Goal: Book appointment/travel/reservation

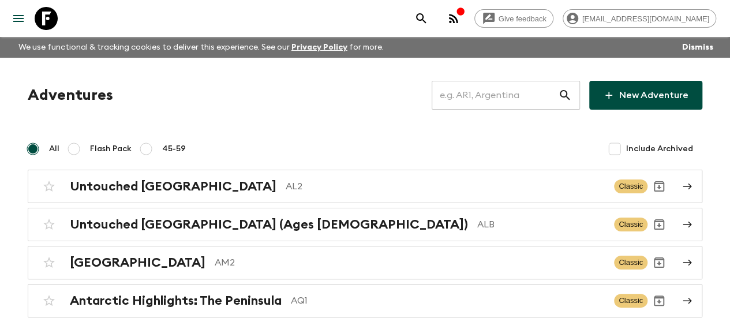
click at [475, 96] on input "text" at bounding box center [494, 95] width 126 height 32
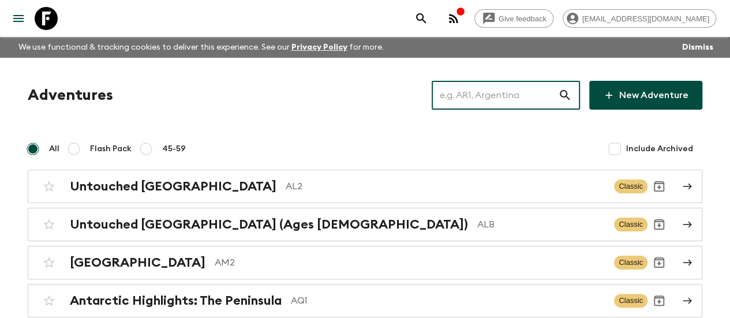
paste input "[GEOGRAPHIC_DATA]"
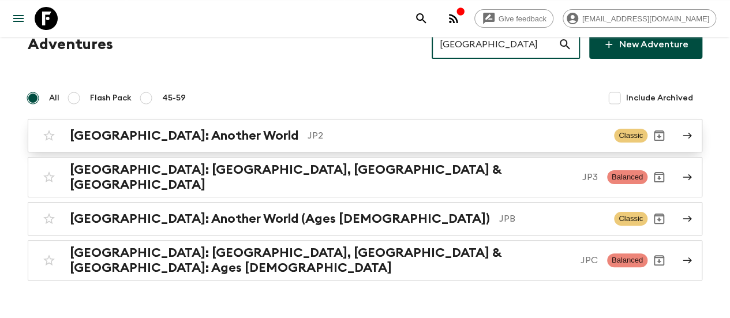
scroll to position [51, 0]
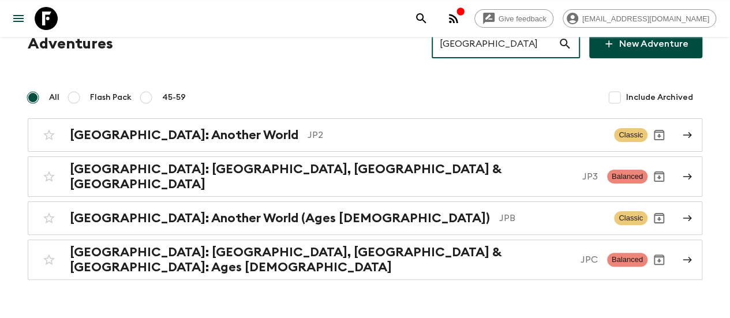
type input "[GEOGRAPHIC_DATA]"
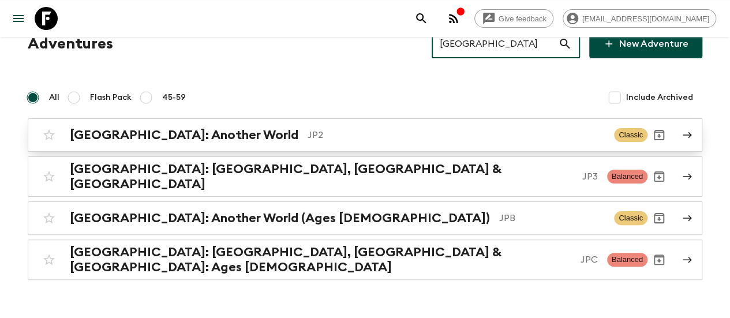
click at [196, 136] on h2 "[GEOGRAPHIC_DATA]: Another World" at bounding box center [184, 134] width 228 height 15
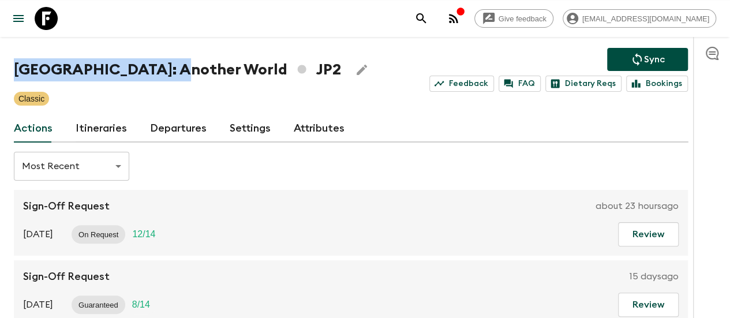
drag, startPoint x: 31, startPoint y: 67, endPoint x: 183, endPoint y: 71, distance: 152.3
click at [183, 71] on h1 "[GEOGRAPHIC_DATA]: Another World JP2" at bounding box center [177, 69] width 327 height 23
copy h1 "[GEOGRAPHIC_DATA]: Another World"
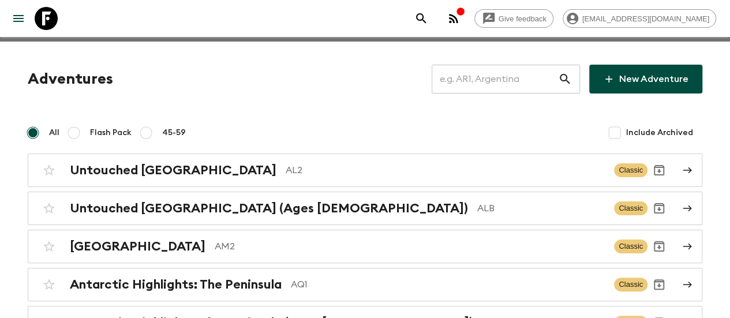
scroll to position [51, 0]
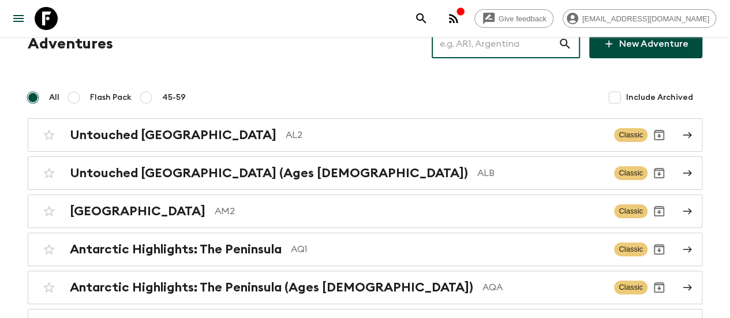
click at [482, 52] on input "text" at bounding box center [494, 44] width 126 height 32
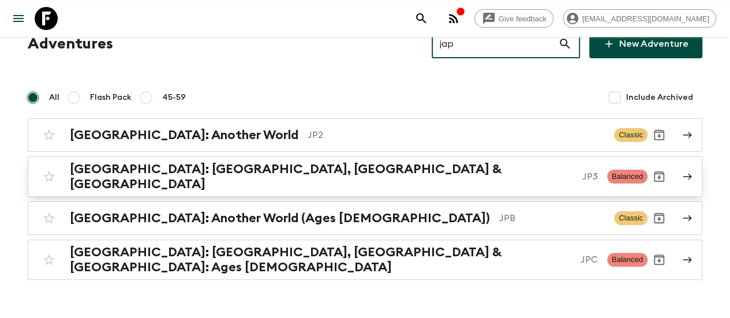
type input "jap"
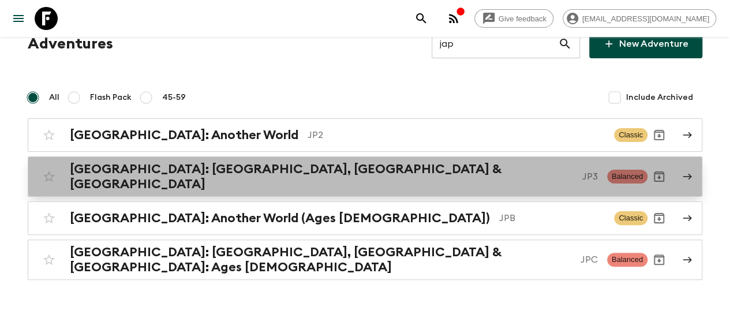
click at [238, 172] on h2 "[GEOGRAPHIC_DATA]: [GEOGRAPHIC_DATA], [GEOGRAPHIC_DATA] & [GEOGRAPHIC_DATA]" at bounding box center [321, 176] width 503 height 30
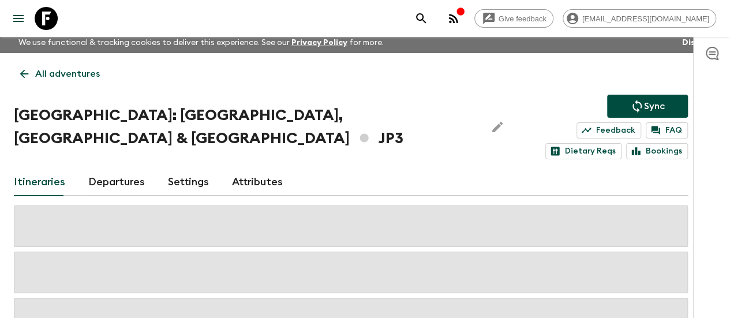
scroll to position [51, 0]
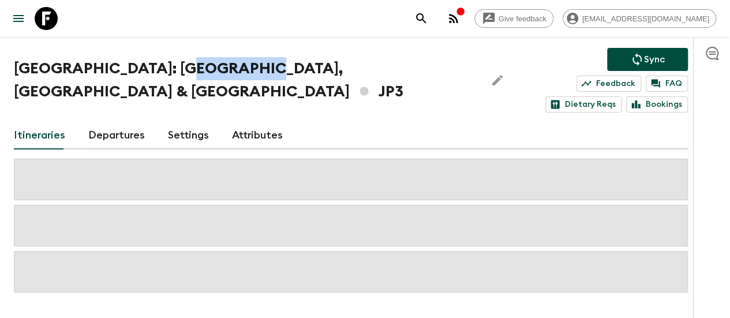
drag, startPoint x: 262, startPoint y: 65, endPoint x: 188, endPoint y: 72, distance: 74.7
click at [188, 72] on h1 "[GEOGRAPHIC_DATA]: [GEOGRAPHIC_DATA], Kanazawa & Tokyo JP3" at bounding box center [245, 80] width 463 height 46
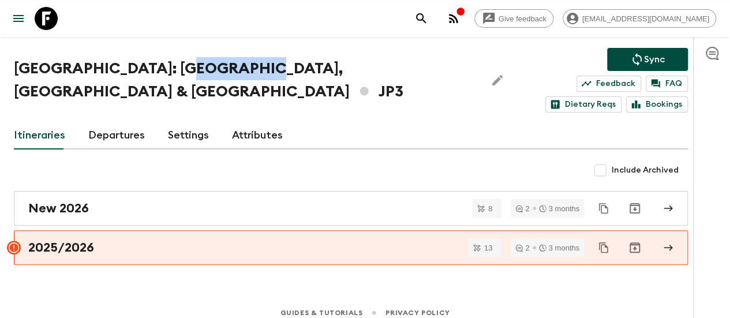
scroll to position [39, 0]
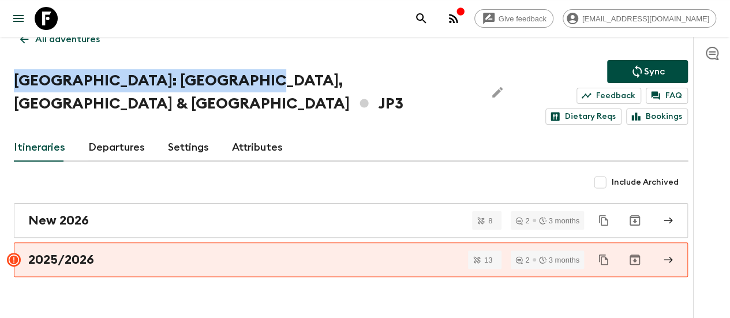
drag, startPoint x: 29, startPoint y: 82, endPoint x: 261, endPoint y: 74, distance: 232.0
click at [261, 74] on h1 "[GEOGRAPHIC_DATA]: [GEOGRAPHIC_DATA], Kanazawa & Tokyo JP3" at bounding box center [245, 92] width 463 height 46
copy h1 "[GEOGRAPHIC_DATA]: [GEOGRAPHIC_DATA], [GEOGRAPHIC_DATA] & [GEOGRAPHIC_DATA]"
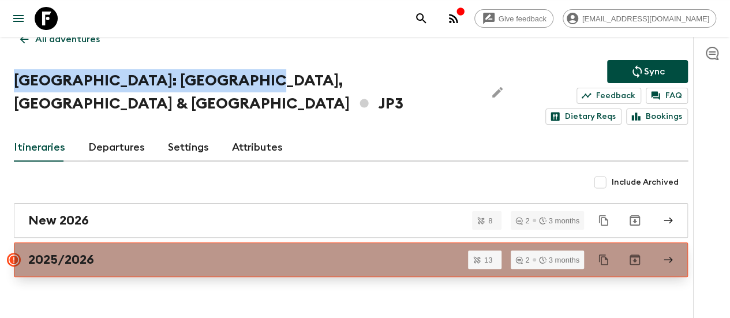
click at [94, 252] on h2 "2025/2026" at bounding box center [61, 259] width 66 height 15
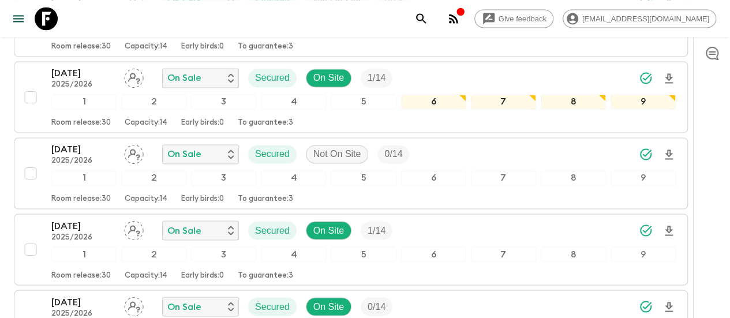
scroll to position [967, 0]
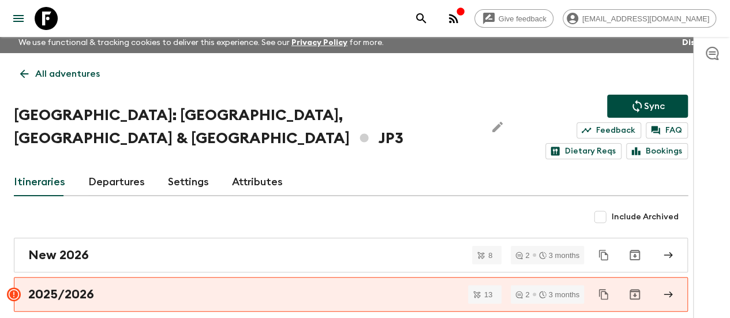
scroll to position [39, 0]
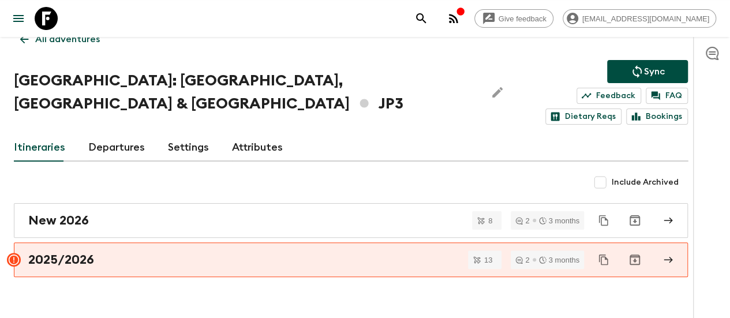
click at [294, 81] on h1 "[GEOGRAPHIC_DATA]: [GEOGRAPHIC_DATA], Kanazawa & Tokyo JP3" at bounding box center [245, 92] width 463 height 46
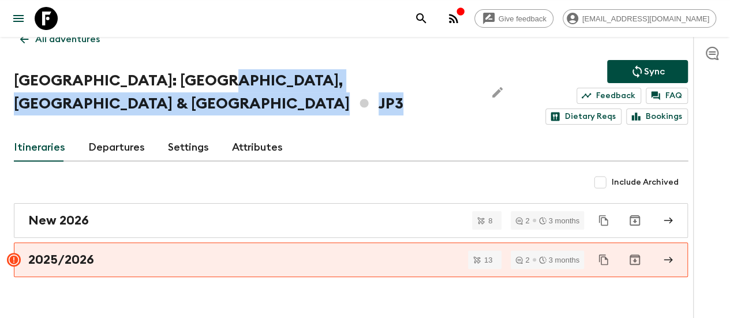
click at [294, 81] on h1 "[GEOGRAPHIC_DATA]: [GEOGRAPHIC_DATA], Kanazawa & Tokyo JP3" at bounding box center [245, 92] width 463 height 46
copy h1 "Tokyo JP3"
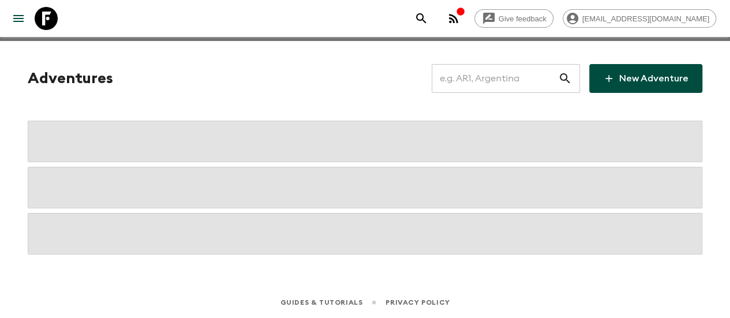
scroll to position [16, 0]
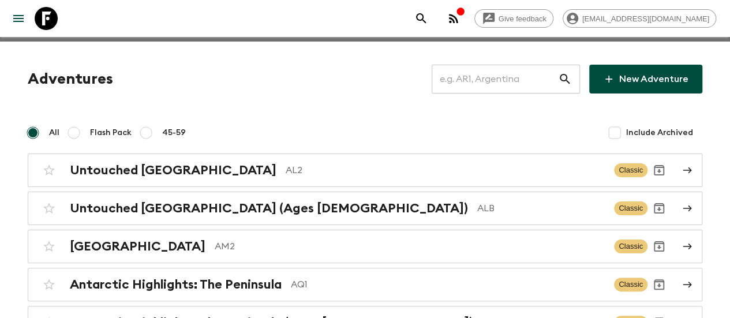
click at [467, 73] on input "text" at bounding box center [494, 79] width 126 height 32
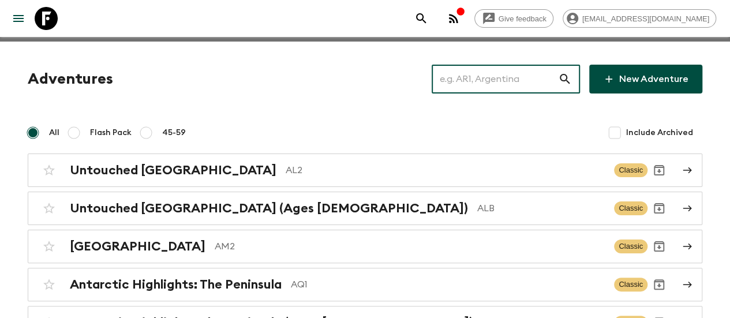
paste input "[GEOGRAPHIC_DATA]"
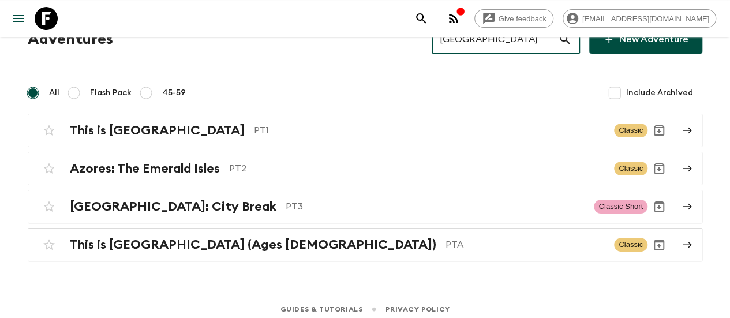
scroll to position [57, 0]
type input "[GEOGRAPHIC_DATA]"
